Goal: Check status: Check status

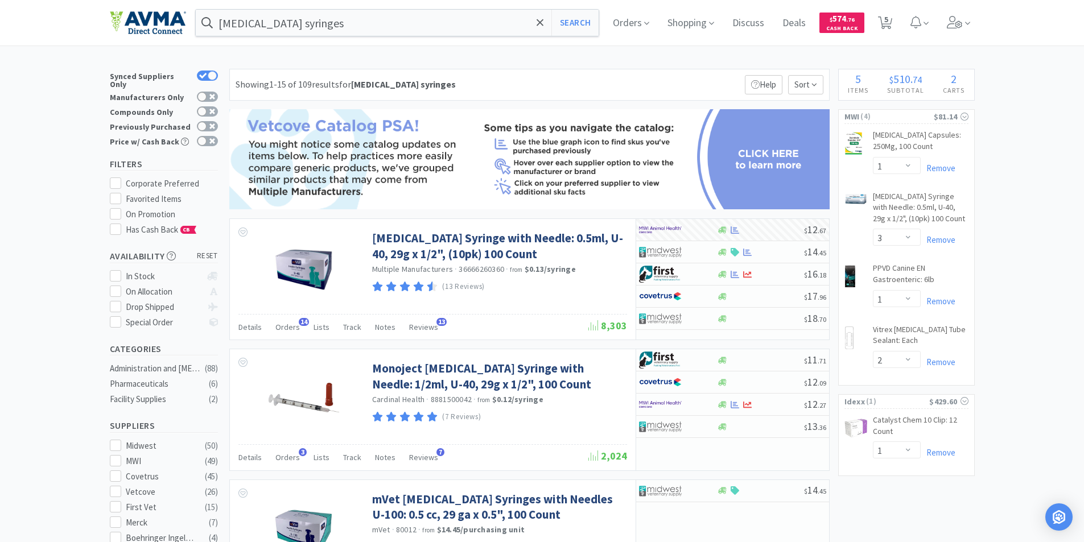
select select "1"
select select "3"
select select "1"
select select "2"
select select "1"
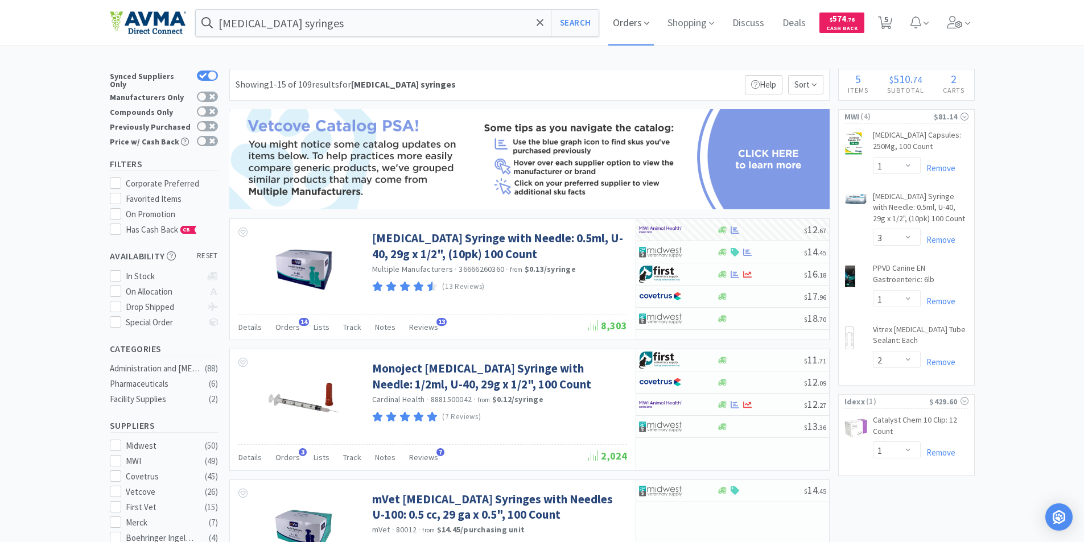
click at [626, 20] on span "Orders" at bounding box center [631, 23] width 46 height 46
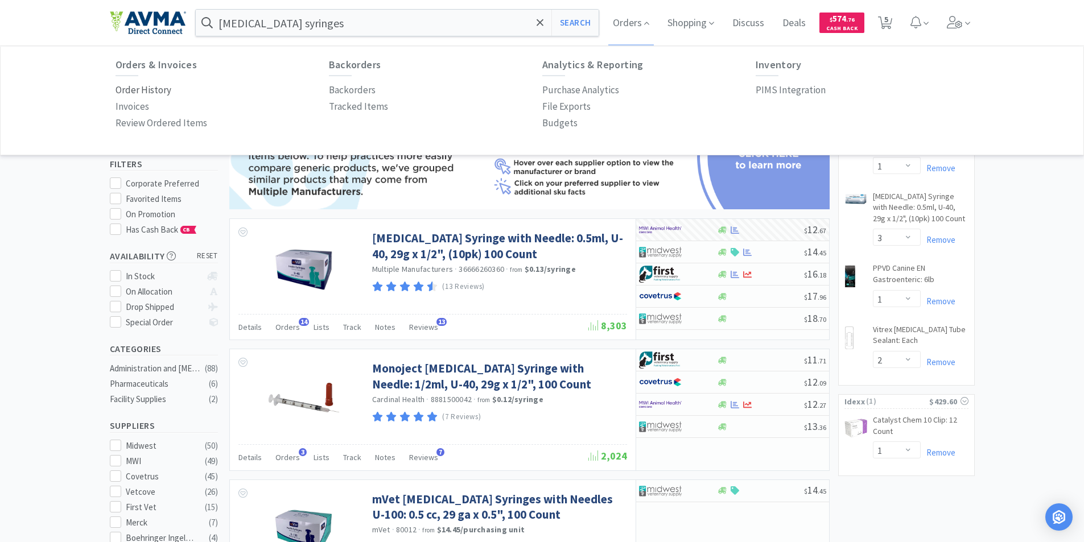
click at [133, 88] on p "Order History" at bounding box center [144, 90] width 56 height 15
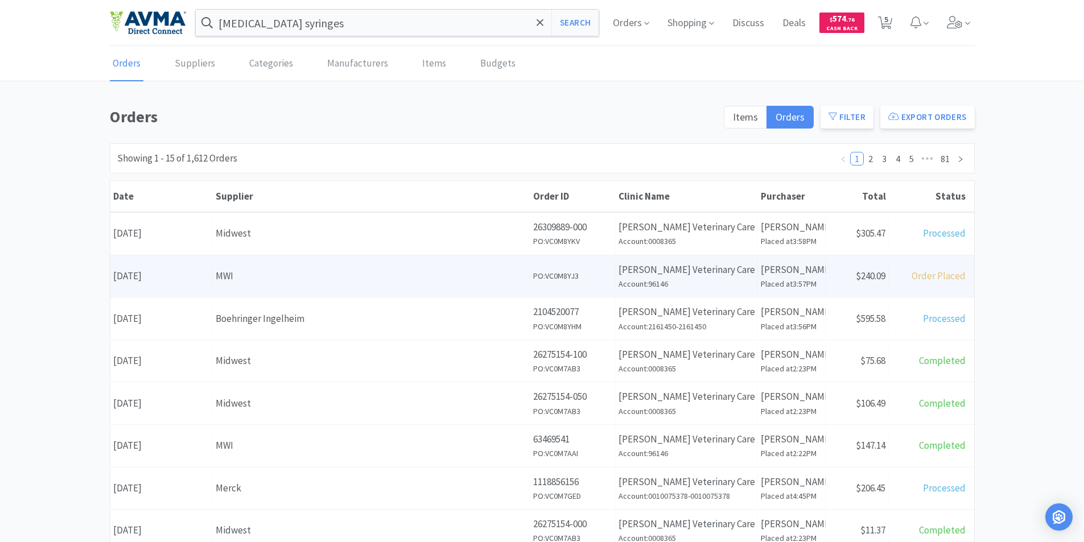
click at [162, 275] on div "Date [DATE]" at bounding box center [161, 276] width 102 height 29
